Goal: Task Accomplishment & Management: Use online tool/utility

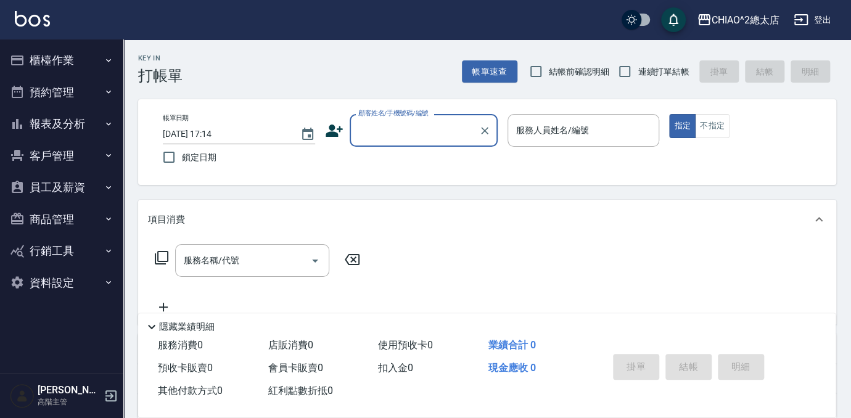
click at [400, 129] on input "顧客姓名/手機號碼/編號" at bounding box center [414, 131] width 118 height 22
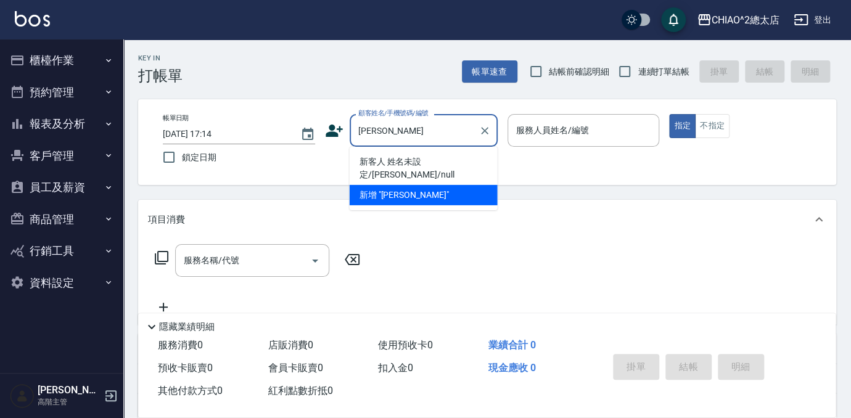
click at [422, 165] on li "新客人 姓名未設定/[PERSON_NAME]/null" at bounding box center [424, 168] width 148 height 33
type input "新客人 姓名未設定/[PERSON_NAME]/null"
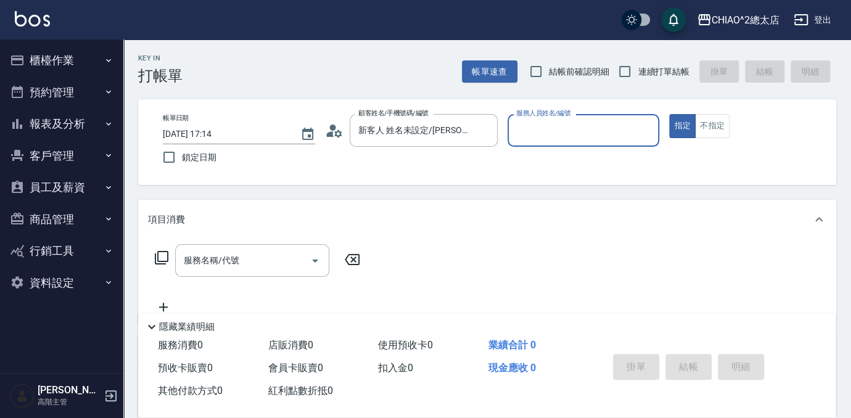
click at [543, 130] on input "服務人員姓名/編號" at bounding box center [583, 131] width 141 height 22
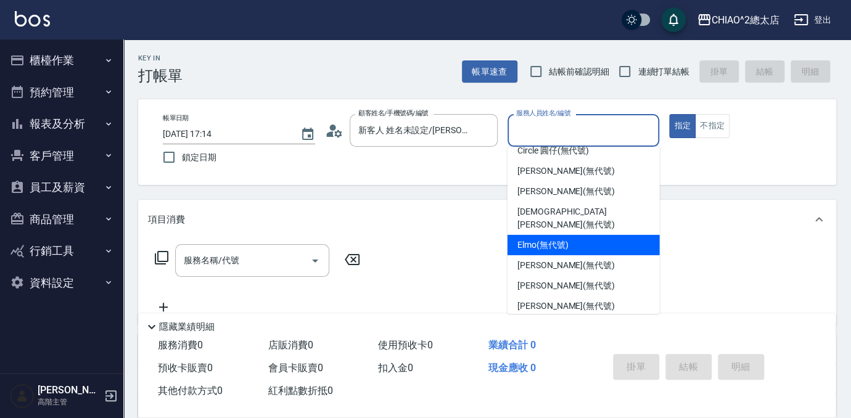
scroll to position [46, 0]
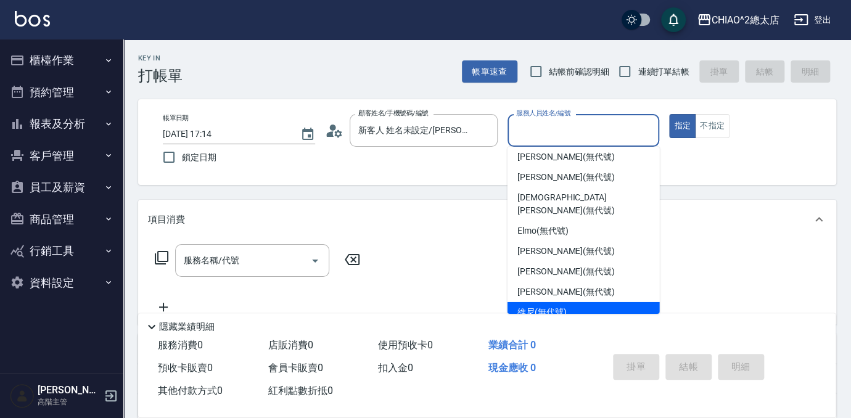
click at [547, 306] on span "維尼 (無代號)" at bounding box center [541, 312] width 49 height 13
type input "維尼(無代號)"
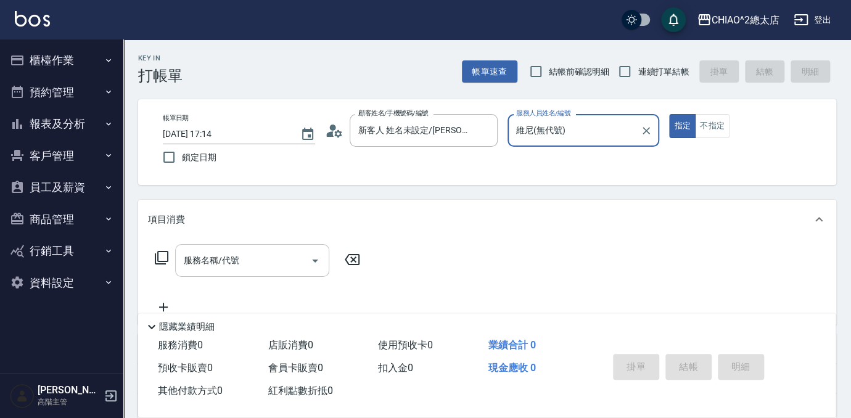
click at [287, 268] on input "服務名稱/代號" at bounding box center [243, 261] width 125 height 22
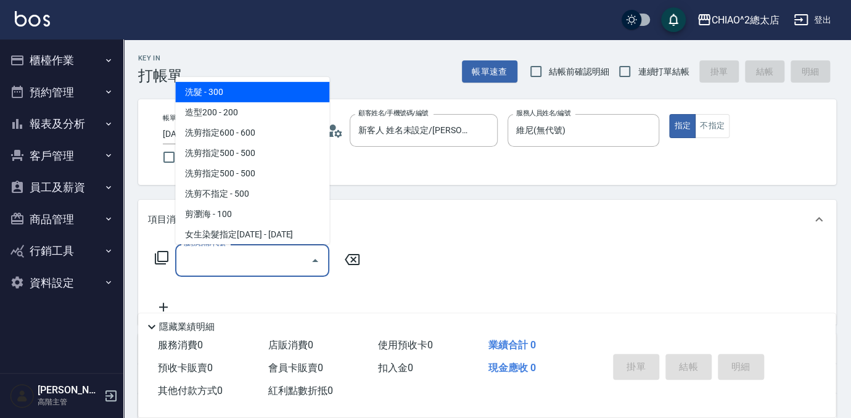
click at [217, 89] on span "洗髮 - 300" at bounding box center [252, 92] width 154 height 20
type input "洗髮(103103)"
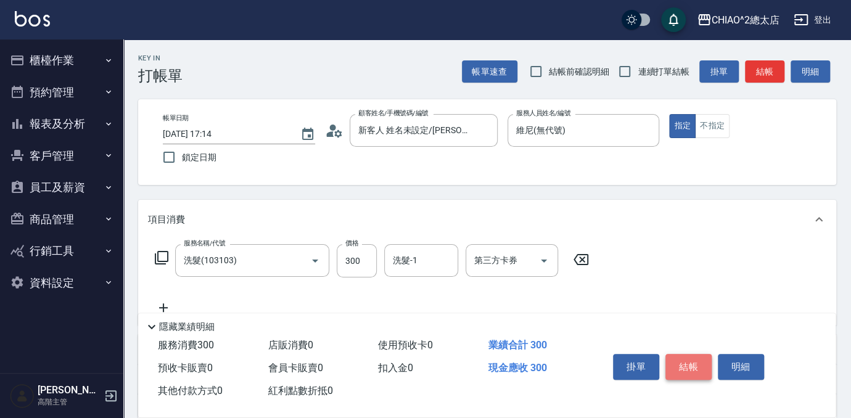
click at [687, 361] on button "結帳" at bounding box center [688, 367] width 46 height 26
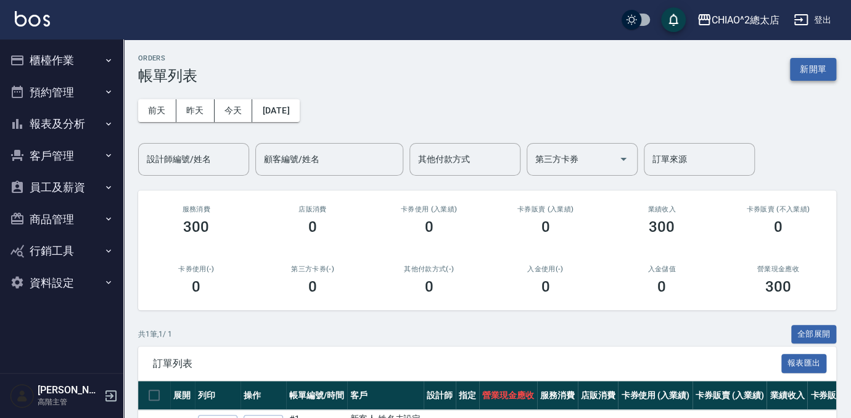
click at [825, 66] on button "新開單" at bounding box center [813, 69] width 46 height 23
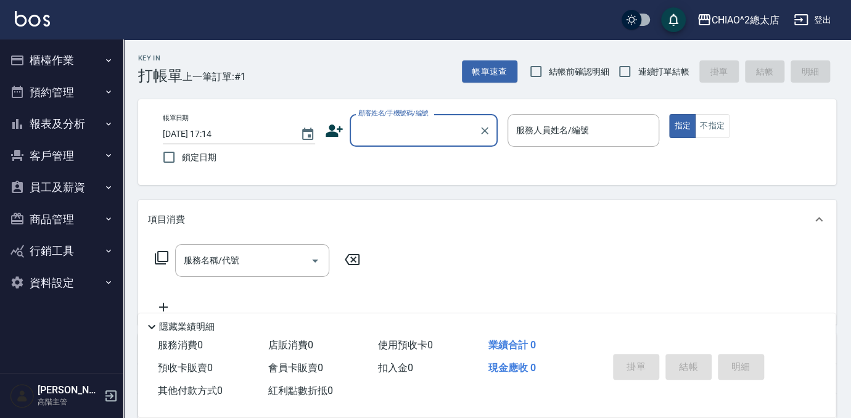
click at [408, 134] on input "顧客姓名/手機號碼/編號" at bounding box center [414, 131] width 118 height 22
click at [424, 167] on li "新客人 姓名未設定/[PERSON_NAME]/null" at bounding box center [424, 168] width 148 height 33
type input "新客人 姓名未設定/[PERSON_NAME]/null"
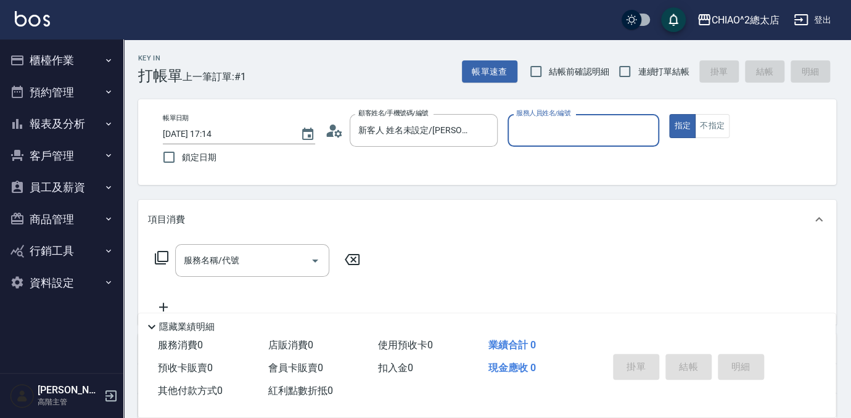
click at [527, 131] on input "服務人員姓名/編號" at bounding box center [583, 131] width 141 height 22
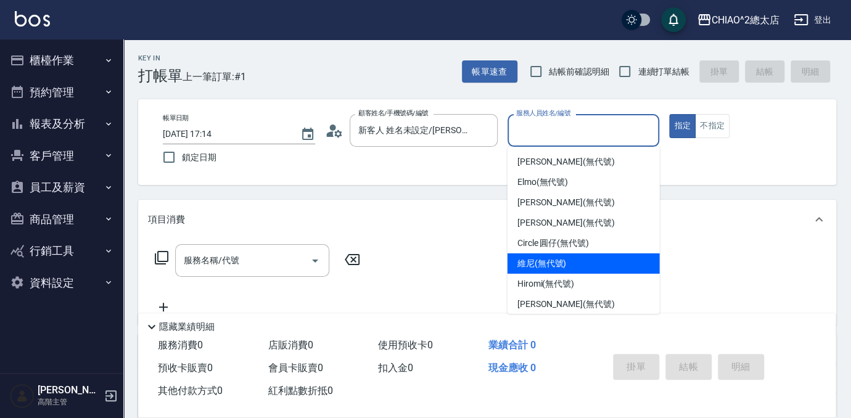
click at [518, 257] on span "維尼 (無代號)" at bounding box center [541, 263] width 49 height 13
type input "維尼(無代號)"
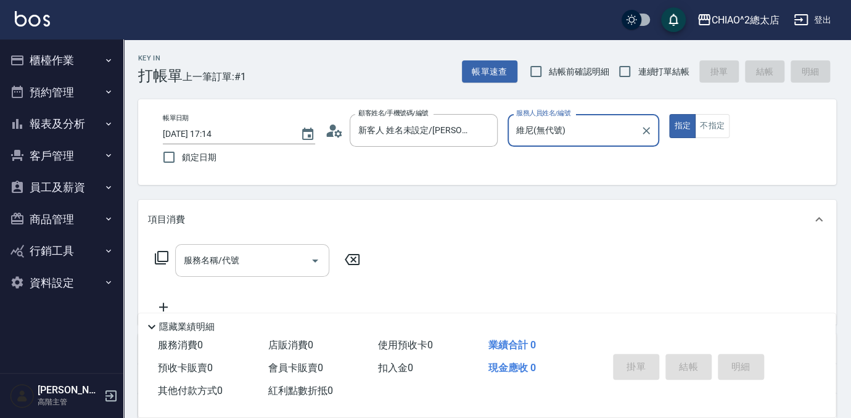
click at [283, 254] on input "服務名稱/代號" at bounding box center [243, 261] width 125 height 22
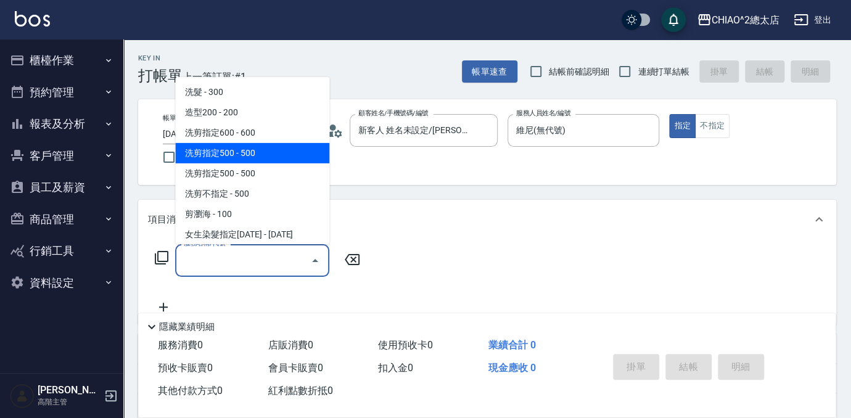
click at [245, 159] on span "洗剪指定500 - 500" at bounding box center [252, 153] width 154 height 20
type input "洗剪指定500(103108)"
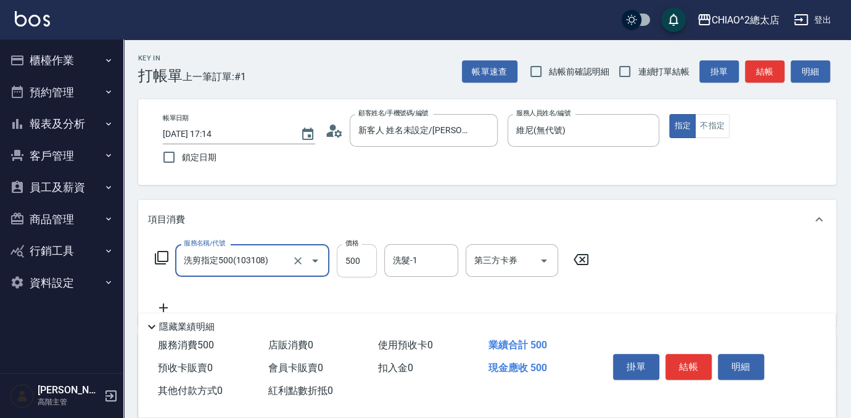
click at [360, 271] on input "500" at bounding box center [357, 260] width 40 height 33
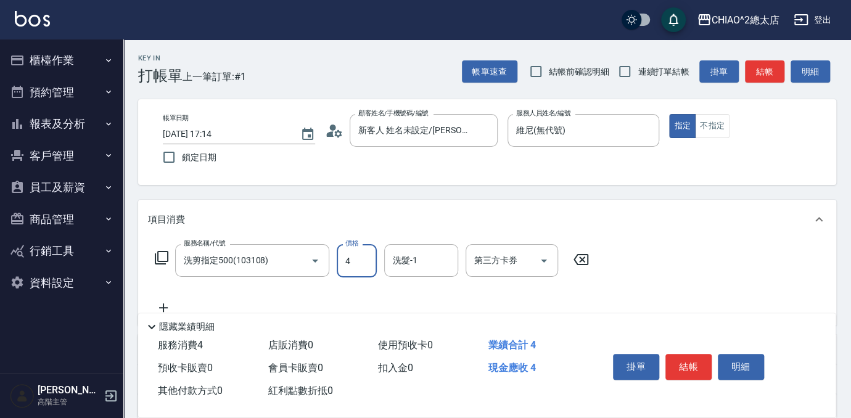
click at [361, 265] on input "4" at bounding box center [357, 260] width 40 height 33
type input "400"
click at [676, 360] on button "結帳" at bounding box center [688, 367] width 46 height 26
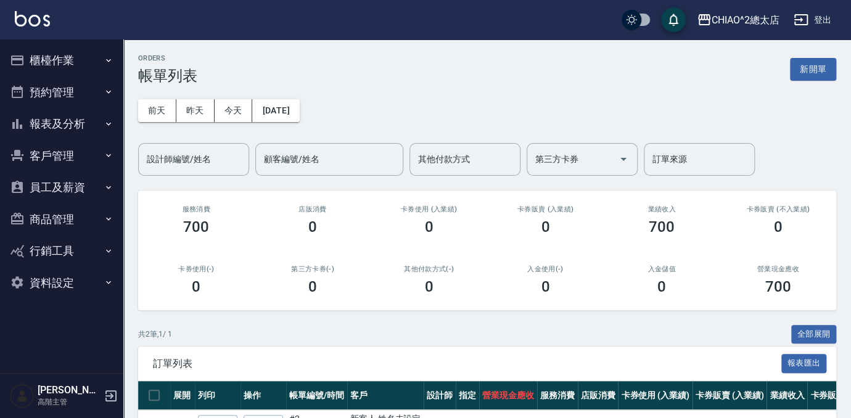
drag, startPoint x: 814, startPoint y: 70, endPoint x: 725, endPoint y: 111, distance: 98.0
click at [814, 70] on button "新開單" at bounding box center [813, 69] width 46 height 23
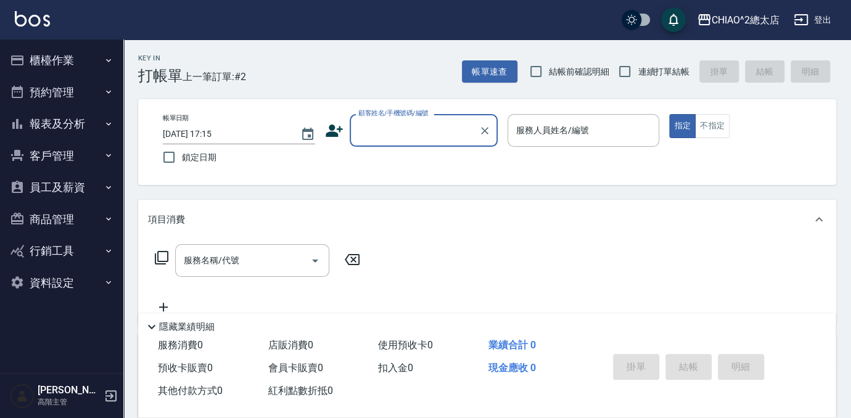
click at [379, 125] on input "顧客姓名/手機號碼/編號" at bounding box center [414, 131] width 118 height 22
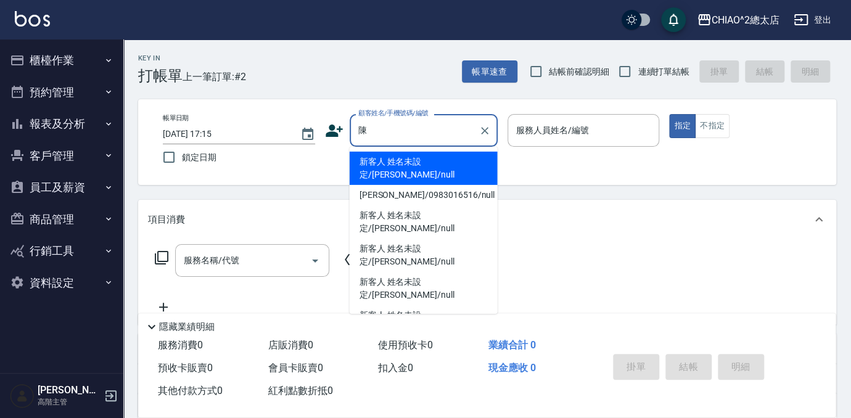
click at [455, 339] on li "新客人 姓名未設定/[PERSON_NAME]/null" at bounding box center [424, 355] width 148 height 33
type input "新客人 姓名未設定/[PERSON_NAME]/null"
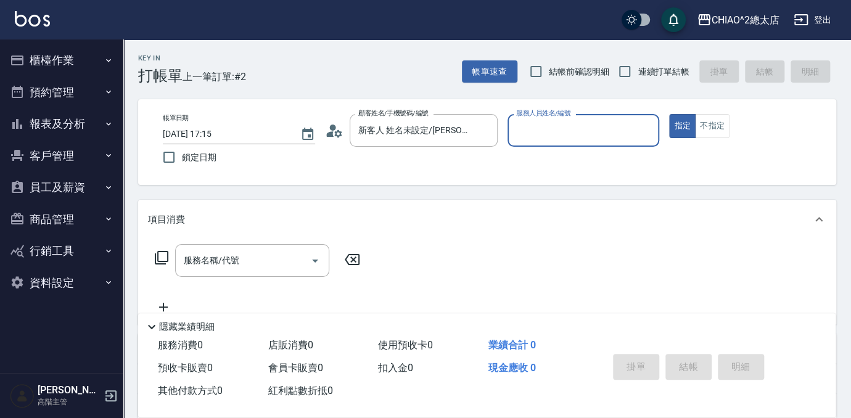
click at [524, 136] on input "服務人員姓名/編號" at bounding box center [583, 131] width 141 height 22
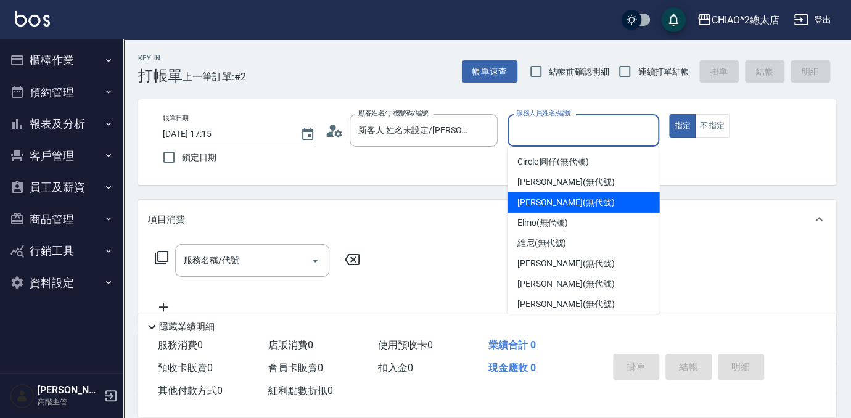
click at [545, 204] on span "[PERSON_NAME] (無代號)" at bounding box center [565, 202] width 97 height 13
type input "[PERSON_NAME](無代號)"
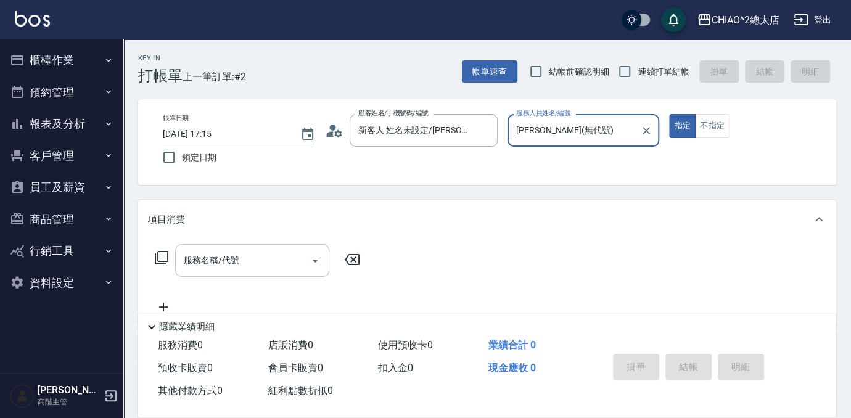
click at [271, 265] on input "服務名稱/代號" at bounding box center [243, 261] width 125 height 22
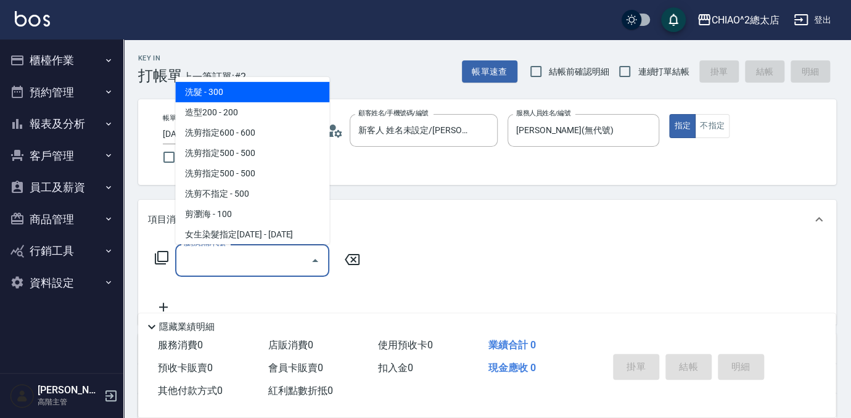
click at [271, 99] on span "洗髮 - 300" at bounding box center [252, 92] width 154 height 20
type input "洗髮(103103)"
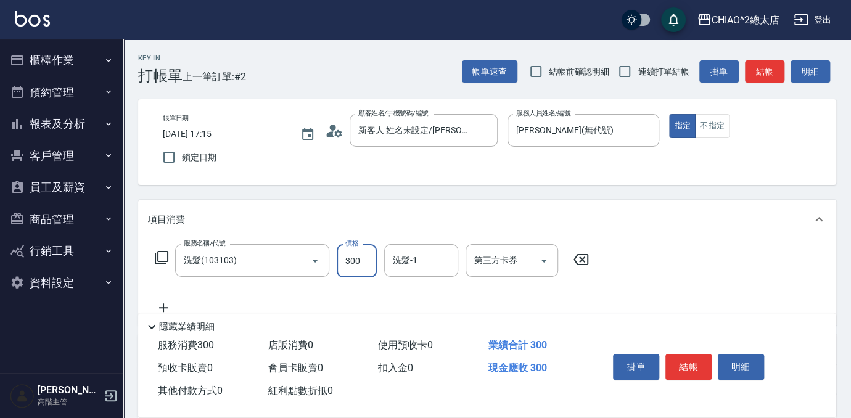
click at [350, 259] on input "300" at bounding box center [357, 260] width 40 height 33
type input "700"
click at [686, 366] on button "結帳" at bounding box center [688, 367] width 46 height 26
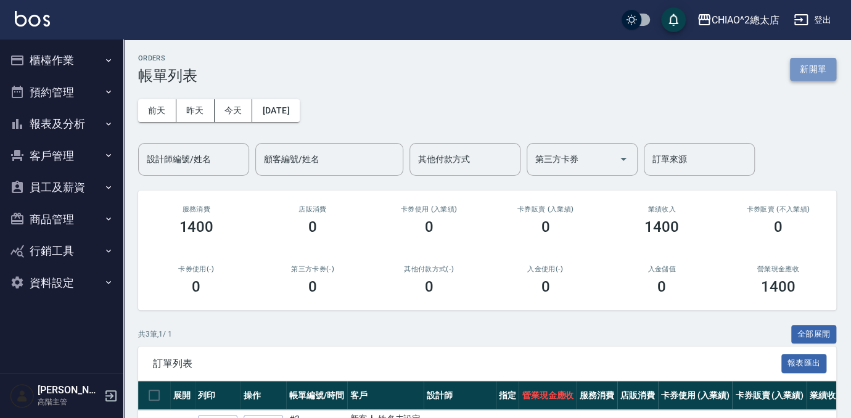
click at [799, 67] on button "新開單" at bounding box center [813, 69] width 46 height 23
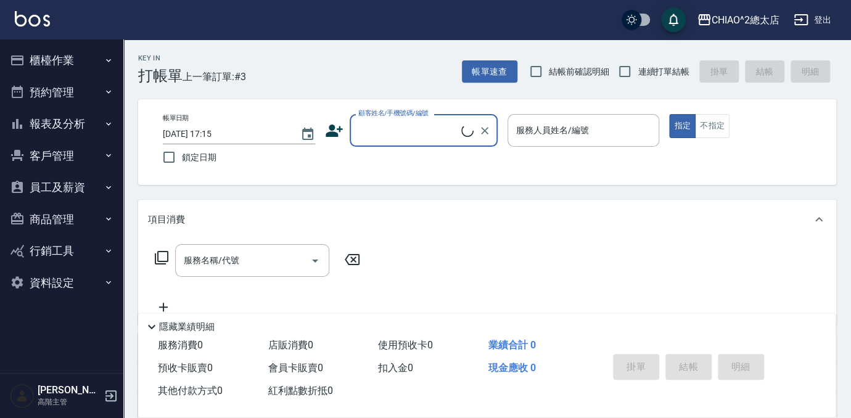
click at [411, 133] on input "顧客姓名/手機號碼/編號" at bounding box center [408, 131] width 106 height 22
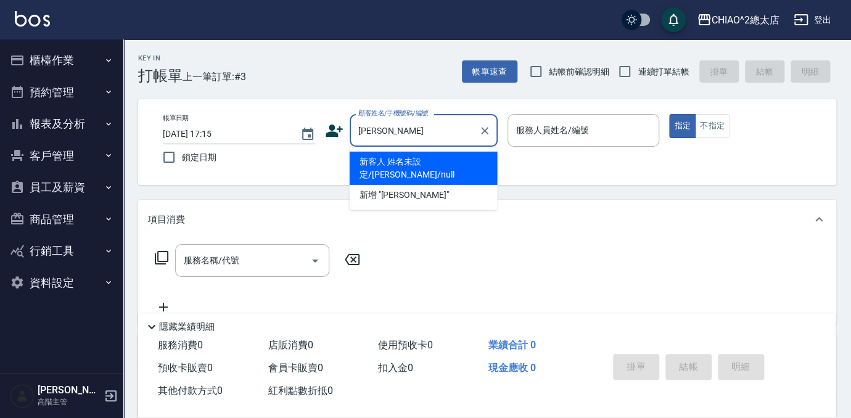
click at [442, 160] on li "新客人 姓名未設定/[PERSON_NAME]/null" at bounding box center [424, 168] width 148 height 33
type input "新客人 姓名未設定/[PERSON_NAME]/null"
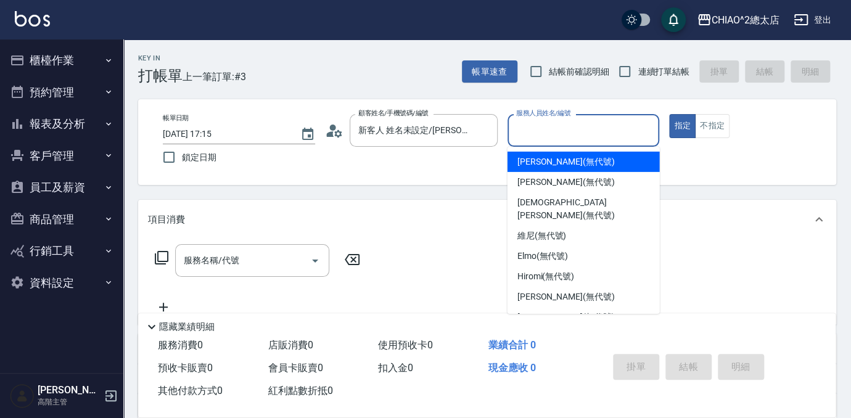
click at [598, 136] on input "服務人員姓名/編號" at bounding box center [583, 131] width 141 height 22
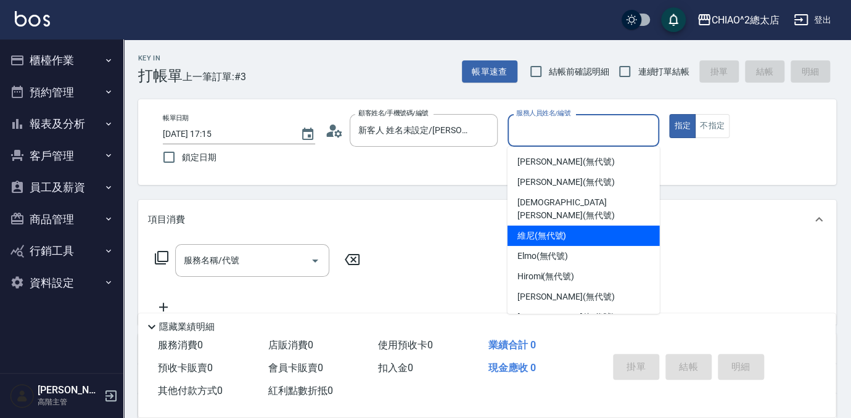
click at [558, 229] on span "維尼 (無代號)" at bounding box center [541, 235] width 49 height 13
type input "維尼(無代號)"
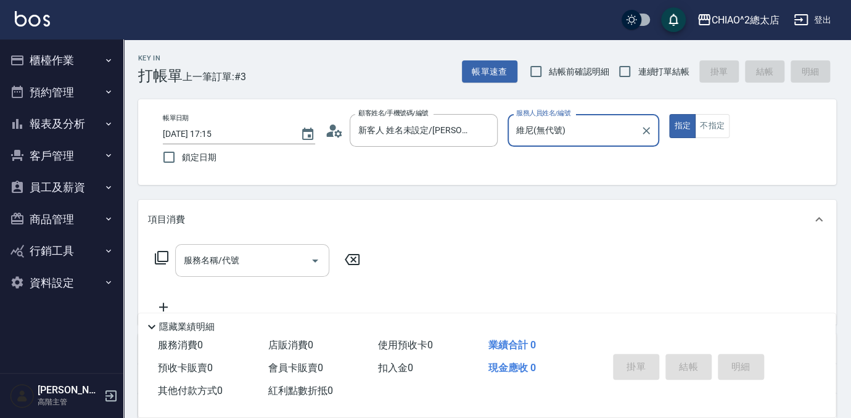
click at [281, 257] on input "服務名稱/代號" at bounding box center [243, 261] width 125 height 22
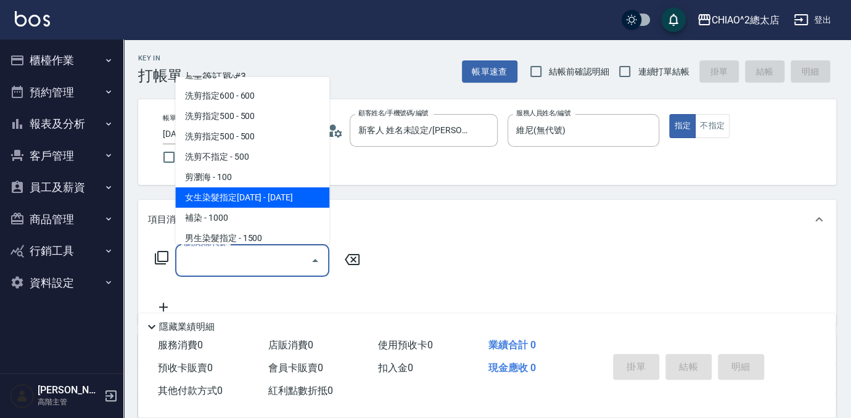
scroll to position [56, 0]
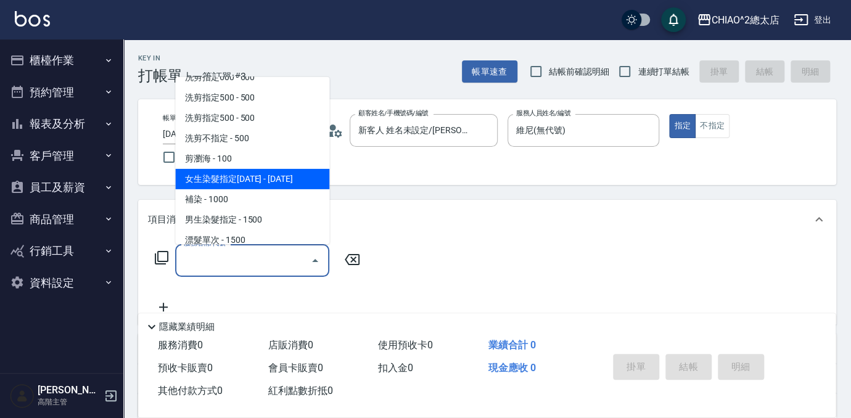
click at [244, 184] on span "女生染髮指定[DATE] - [DATE]" at bounding box center [252, 179] width 154 height 20
type input "女生染髮指定2000(103113)"
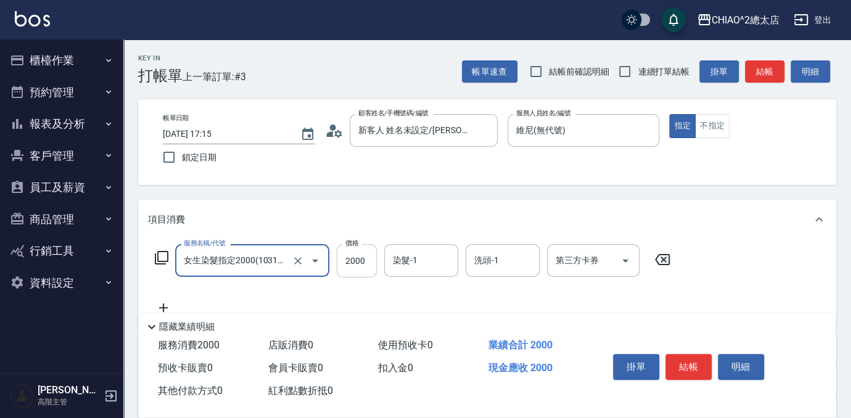
click at [358, 268] on input "2000" at bounding box center [357, 260] width 40 height 33
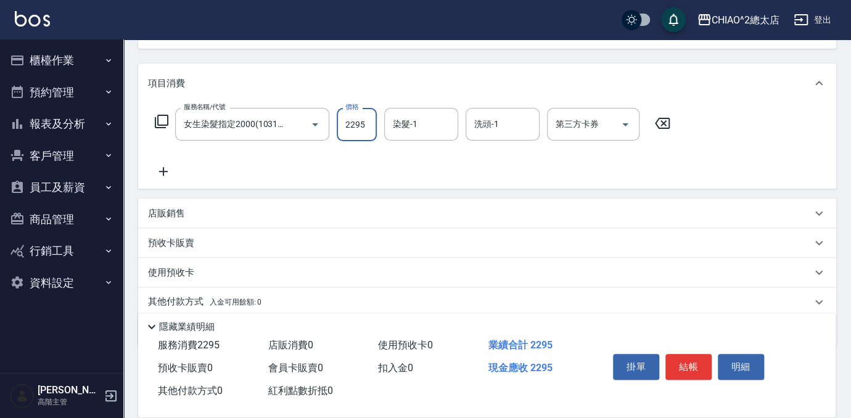
scroll to position [168, 0]
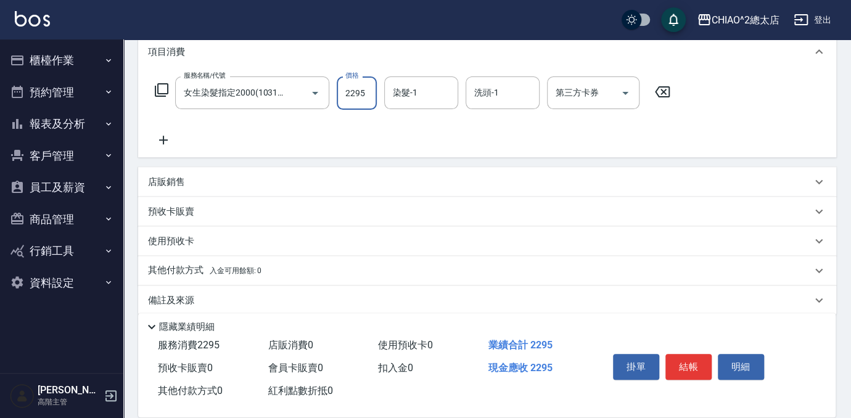
type input "2295"
click at [161, 142] on icon at bounding box center [163, 140] width 31 height 15
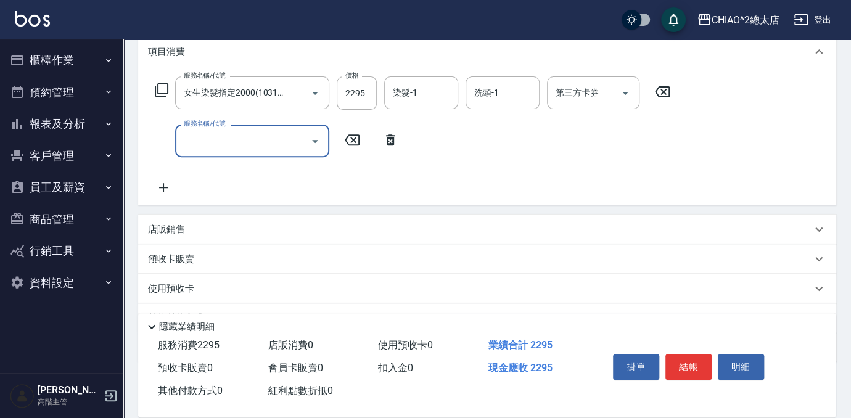
scroll to position [0, 0]
click at [205, 146] on input "服務名稱/代號" at bounding box center [243, 141] width 125 height 22
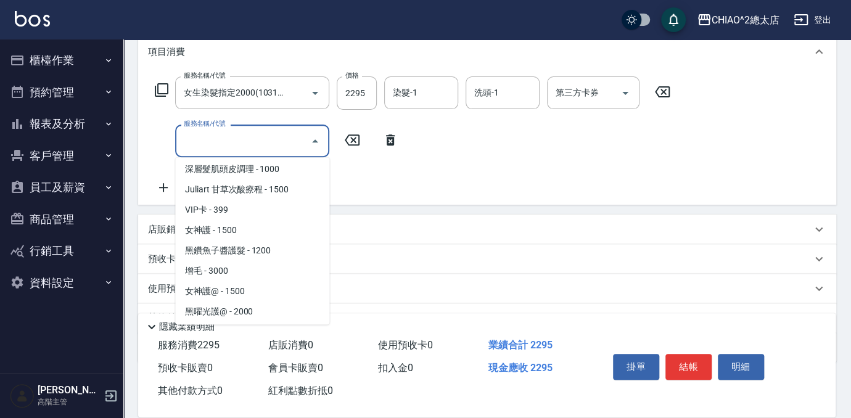
scroll to position [448, 0]
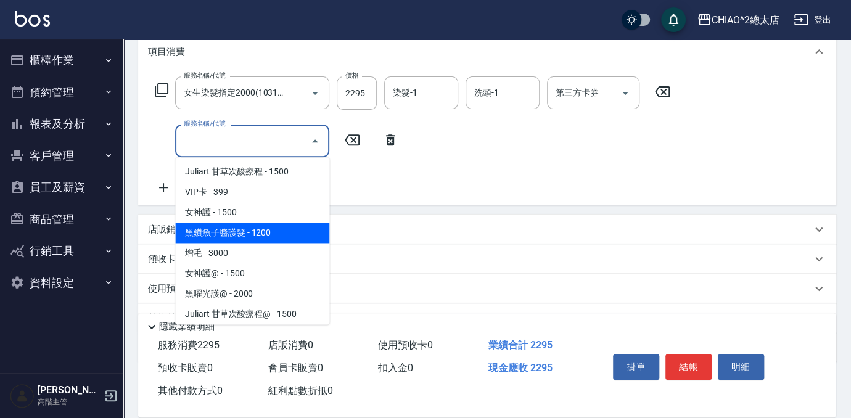
click at [213, 223] on span "黑鑽魚子醬護髮 - 1200" at bounding box center [252, 233] width 154 height 20
type input "黑鑽魚子醬護髮(104949)"
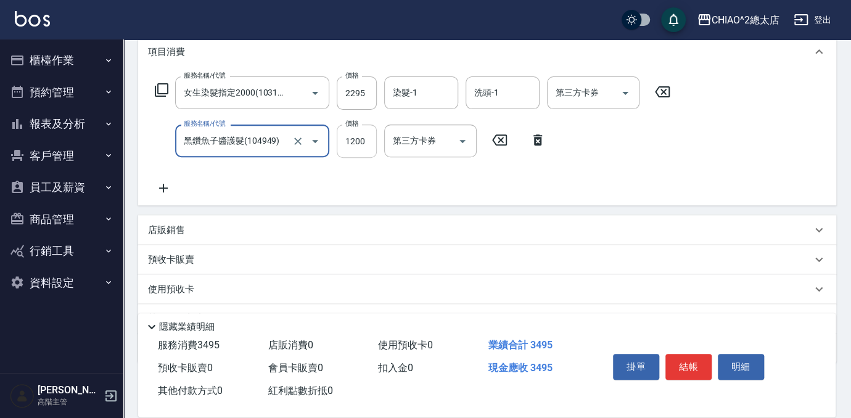
click at [365, 142] on input "1200" at bounding box center [357, 141] width 40 height 33
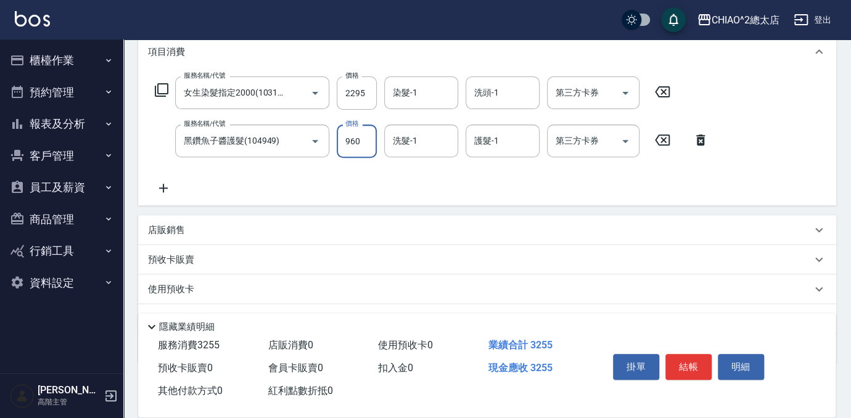
type input "960"
click at [775, 121] on div "服務名稱/代號 女生染髮指定2000(103113) 服務名稱/代號 價格 2295 價格 染髮-1 染髮-1 洗頭-1 洗頭-1 第三方卡券 第三方卡券 服…" at bounding box center [487, 139] width 698 height 134
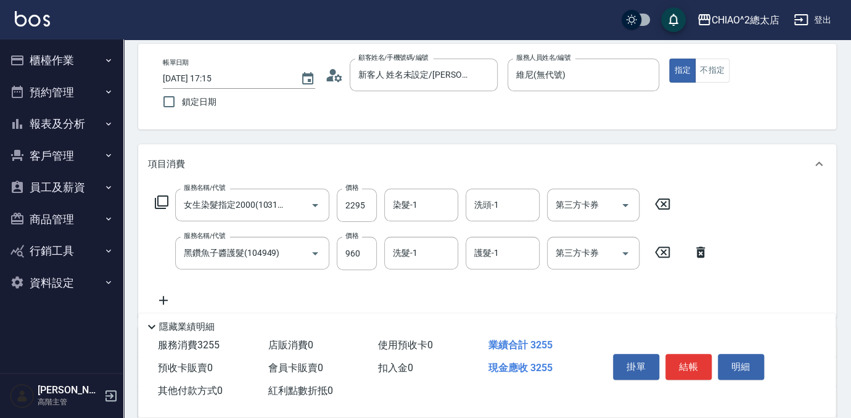
scroll to position [0, 0]
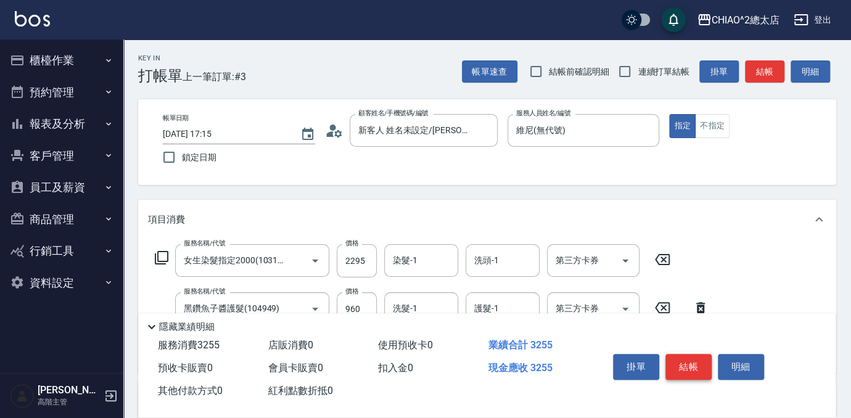
click at [694, 363] on button "結帳" at bounding box center [688, 367] width 46 height 26
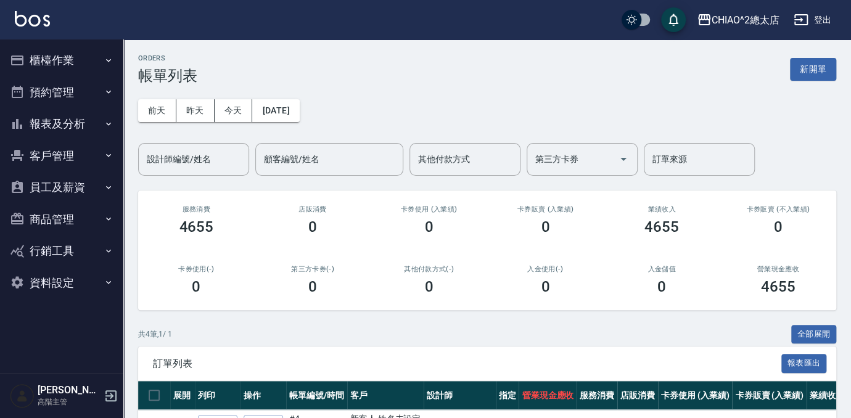
click at [69, 57] on button "櫃檯作業" at bounding box center [61, 60] width 113 height 32
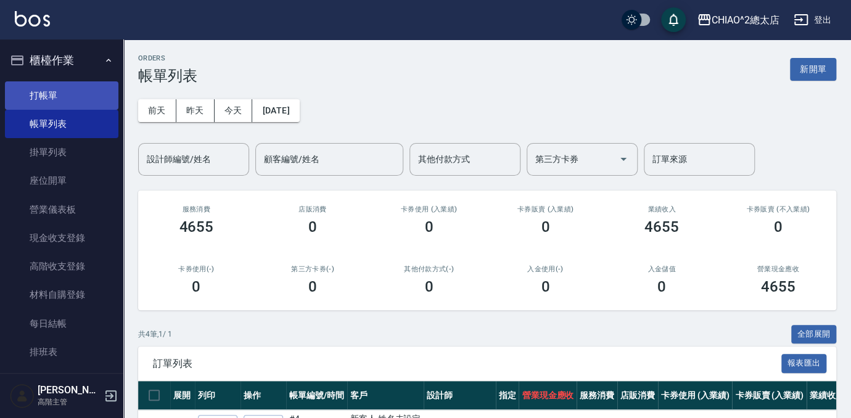
click at [67, 94] on link "打帳單" at bounding box center [61, 95] width 113 height 28
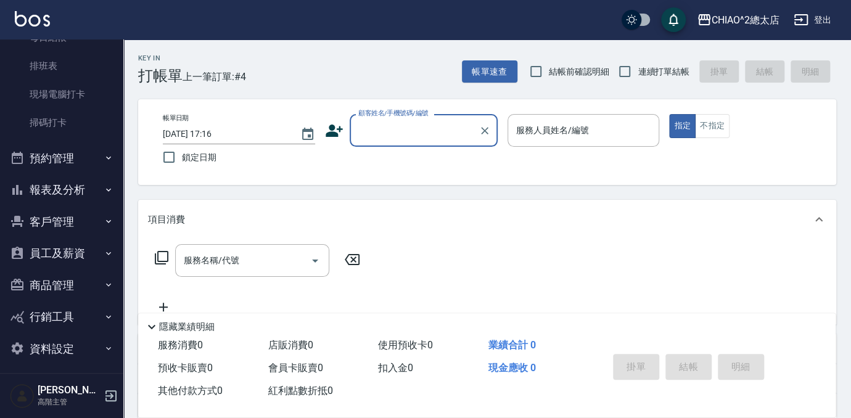
scroll to position [292, 0]
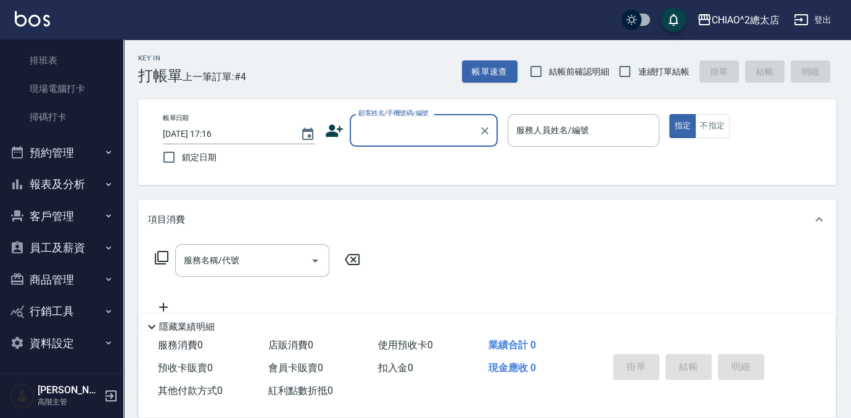
click at [63, 191] on button "報表及分析" at bounding box center [61, 184] width 113 height 32
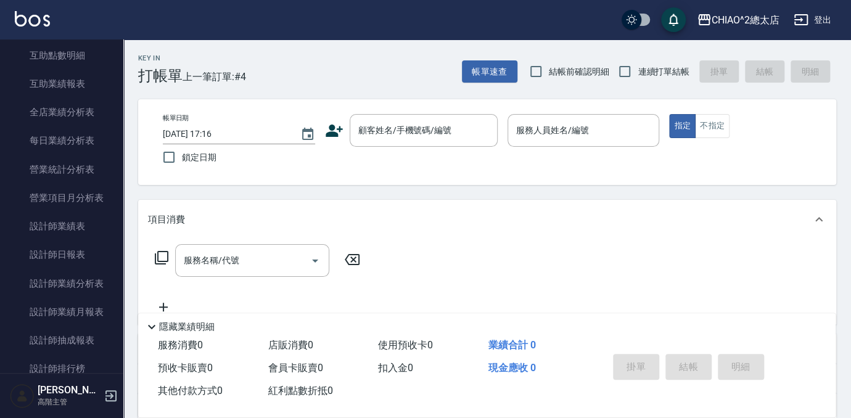
scroll to position [796, 0]
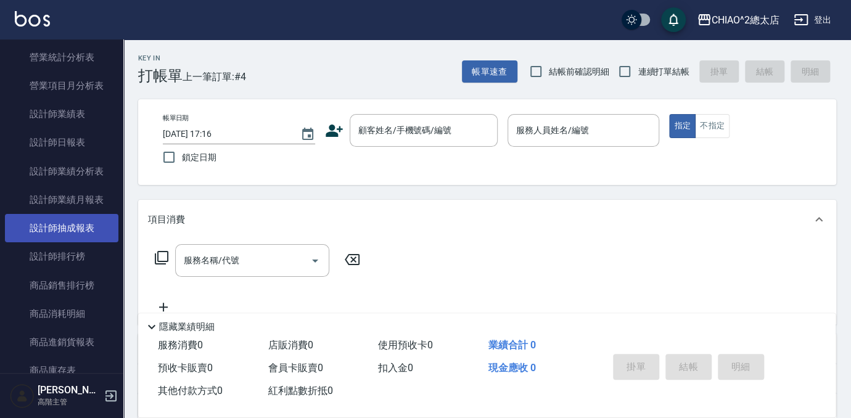
click at [60, 226] on link "設計師抽成報表" at bounding box center [61, 228] width 113 height 28
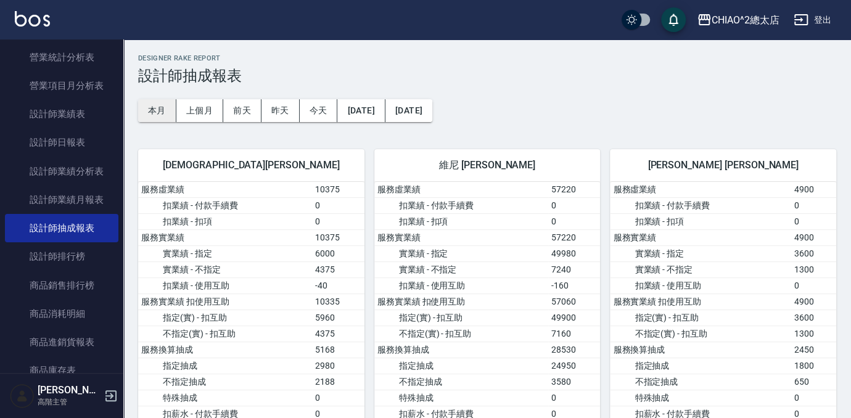
click at [159, 113] on button "本月" at bounding box center [157, 110] width 38 height 23
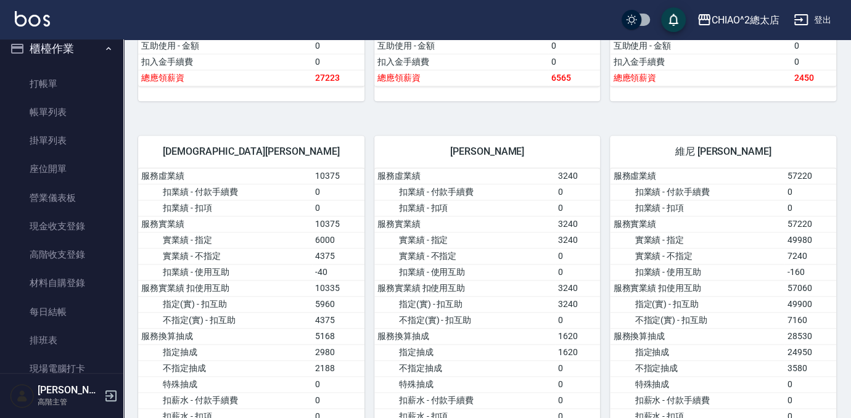
scroll to position [11, 0]
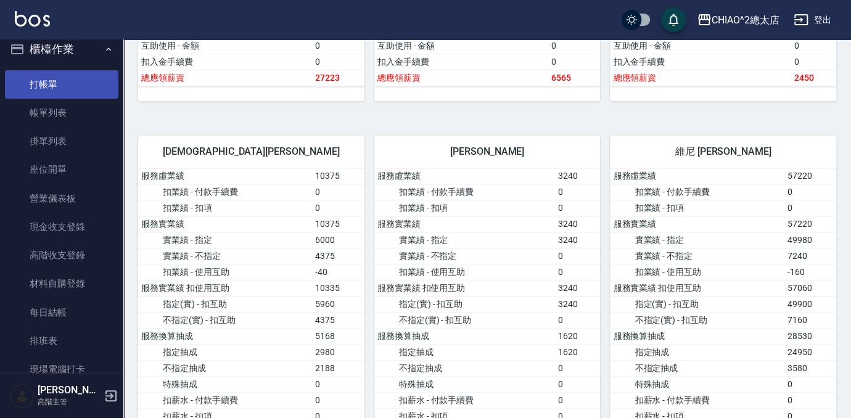
click at [80, 84] on link "打帳單" at bounding box center [61, 84] width 113 height 28
